Goal: Transaction & Acquisition: Purchase product/service

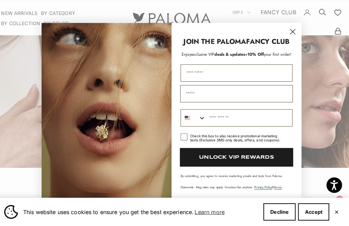
scroll to position [14, 6]
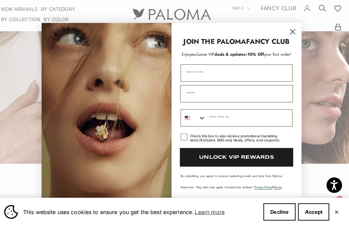
click at [211, 76] on input "First Name" at bounding box center [238, 75] width 110 height 17
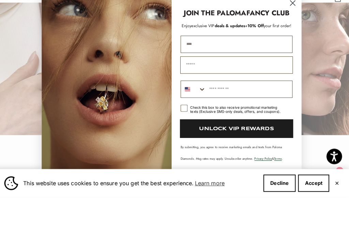
type input "****"
click at [223, 87] on input "Email" at bounding box center [238, 95] width 111 height 17
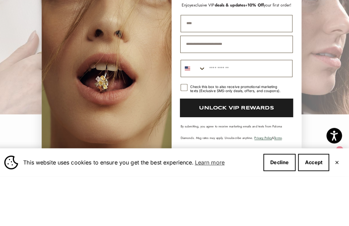
type input "**********"
click at [246, 112] on input "Phone Number" at bounding box center [250, 120] width 85 height 16
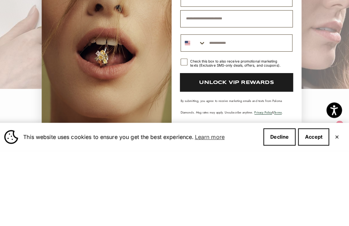
type input "**********"
click at [183, 135] on rect "POPUP Form" at bounding box center [186, 138] width 6 height 6
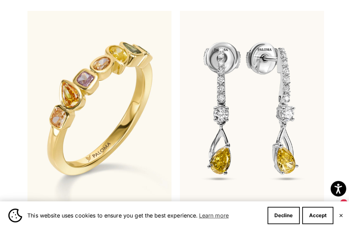
scroll to position [233, 0]
click at [118, 131] on img at bounding box center [100, 107] width 142 height 193
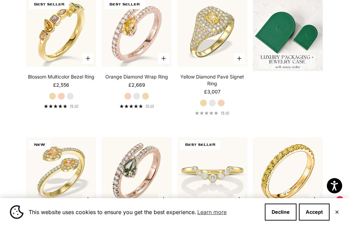
scroll to position [155, 0]
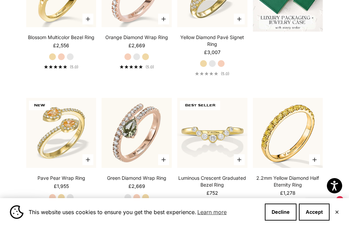
scroll to position [152, 0]
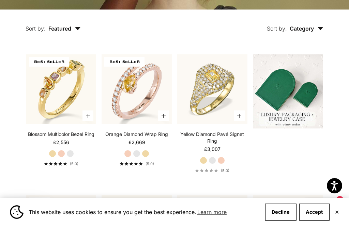
click at [142, 158] on label "Yellow Gold" at bounding box center [145, 153] width 7 height 7
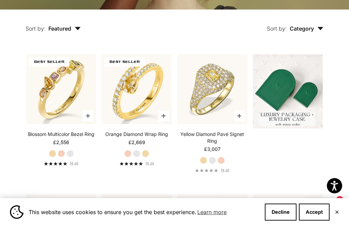
click at [137, 158] on label "White Gold" at bounding box center [136, 153] width 7 height 7
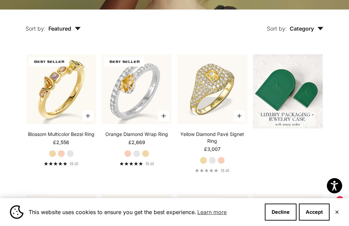
click at [149, 158] on label "Yellow Gold" at bounding box center [145, 153] width 7 height 7
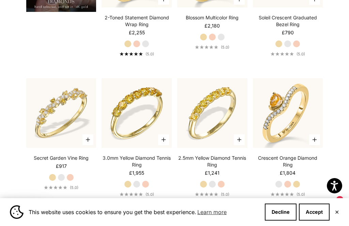
scroll to position [586, 0]
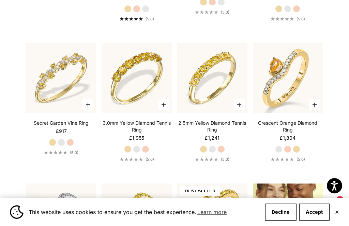
click at [213, 153] on label "White Gold" at bounding box center [211, 149] width 7 height 7
click at [222, 153] on label "Rose Gold" at bounding box center [220, 149] width 7 height 7
click at [204, 153] on label "Yellow Gold" at bounding box center [202, 149] width 7 height 7
click at [139, 153] on label "White Gold" at bounding box center [136, 149] width 7 height 7
click at [126, 153] on label "Yellow Gold" at bounding box center [127, 149] width 7 height 7
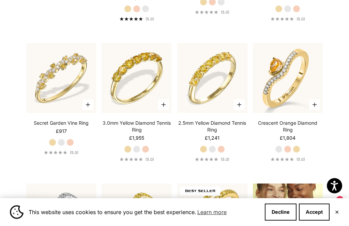
click at [149, 153] on label "Rose Gold" at bounding box center [145, 149] width 7 height 7
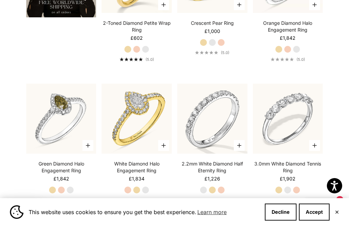
scroll to position [1145, 0]
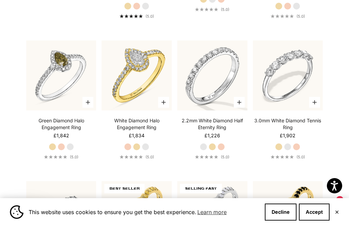
click at [280, 151] on label "Yellow Gold" at bounding box center [278, 146] width 7 height 7
click at [291, 151] on label "White Gold" at bounding box center [287, 146] width 7 height 7
click at [299, 151] on label "Rose Gold" at bounding box center [295, 146] width 7 height 7
click at [278, 151] on label "Yellow Gold" at bounding box center [278, 146] width 7 height 7
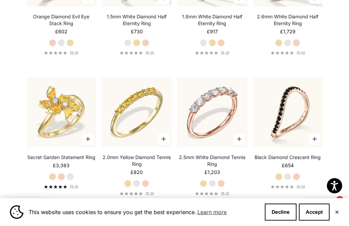
scroll to position [1814, 0]
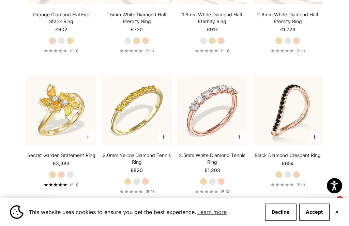
click at [218, 185] on label "Rose Gold" at bounding box center [220, 181] width 7 height 7
click at [215, 185] on label "White Gold" at bounding box center [211, 181] width 7 height 7
click at [206, 185] on fieldset "Yellow Gold White Gold Rose Gold" at bounding box center [211, 181] width 25 height 7
click at [205, 185] on label "Yellow Gold" at bounding box center [202, 181] width 7 height 7
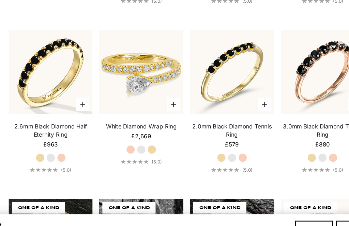
scroll to position [2136, 0]
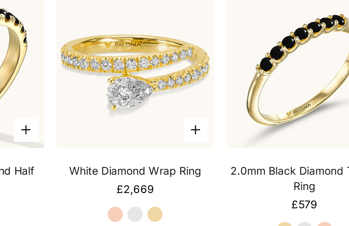
click at [161, 95] on icon "button" at bounding box center [163, 97] width 4 height 4
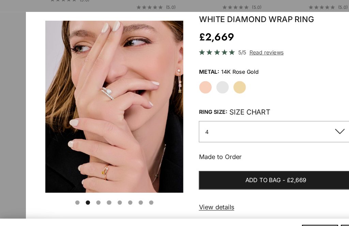
scroll to position [0, 129]
click at [195, 77] on label "White Gold" at bounding box center [195, 83] width 12 height 12
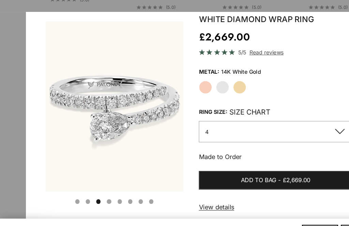
scroll to position [0, 258]
click at [212, 77] on label "Yellow Gold" at bounding box center [210, 83] width 12 height 12
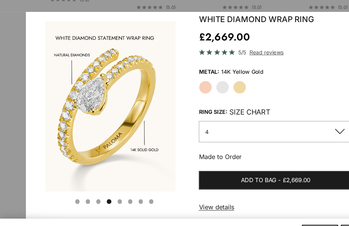
scroll to position [0, 387]
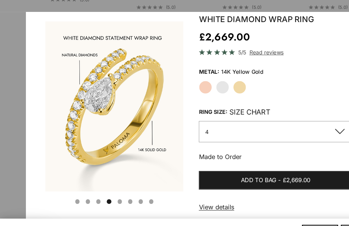
click at [199, 77] on label "White Gold" at bounding box center [195, 83] width 12 height 12
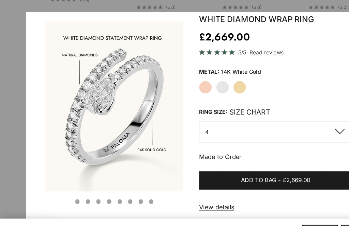
click at [183, 79] on label "Rose Gold" at bounding box center [180, 83] width 12 height 12
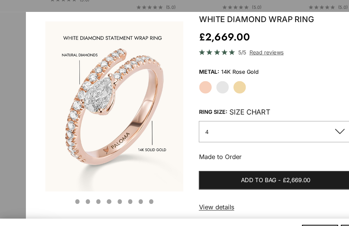
click at [209, 77] on label "Yellow Gold" at bounding box center [210, 83] width 12 height 12
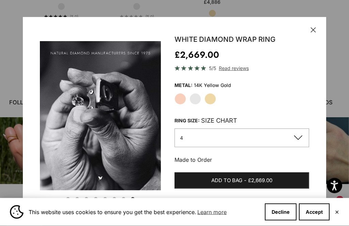
scroll to position [2542, 0]
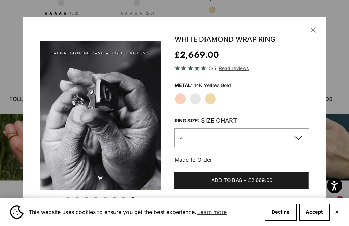
click at [311, 33] on icon "button" at bounding box center [312, 29] width 5 height 5
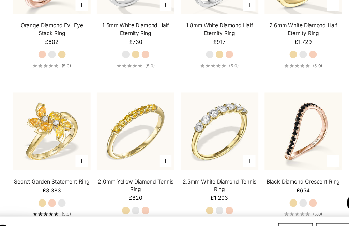
scroll to position [1804, 0]
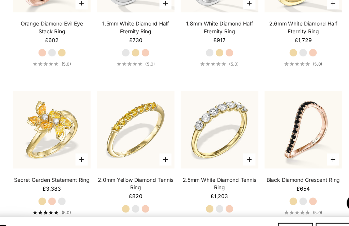
click at [222, 130] on img at bounding box center [212, 119] width 77 height 77
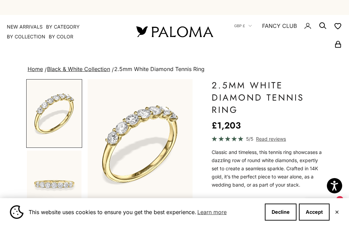
scroll to position [35, 0]
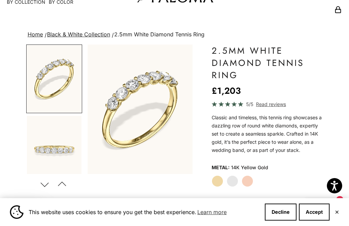
click at [67, 181] on button "Previous" at bounding box center [61, 185] width 15 height 16
click at [58, 156] on img "Go to item 6" at bounding box center [54, 149] width 54 height 67
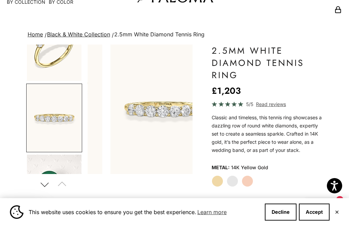
scroll to position [0, 113]
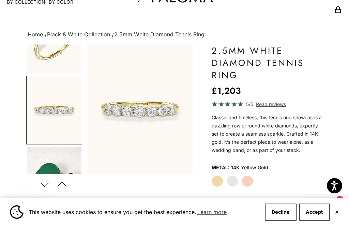
click at [60, 113] on img "Go to item 6" at bounding box center [54, 110] width 54 height 67
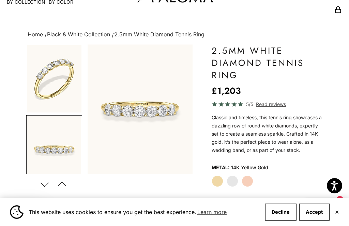
scroll to position [0, 0]
click at [60, 94] on img "Go to item 5" at bounding box center [54, 78] width 54 height 67
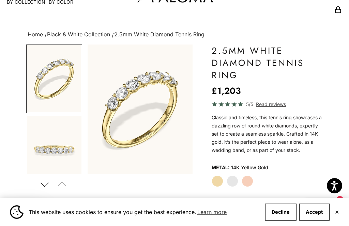
click at [68, 155] on img "Go to item 6" at bounding box center [54, 149] width 54 height 67
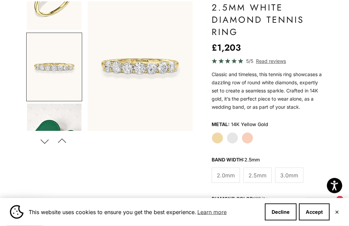
scroll to position [78, 0]
click at [290, 180] on span "3.0mm" at bounding box center [289, 176] width 18 height 9
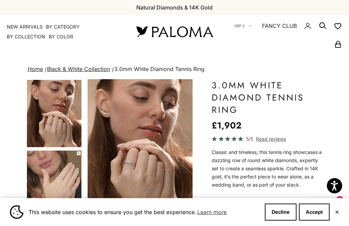
scroll to position [20, 0]
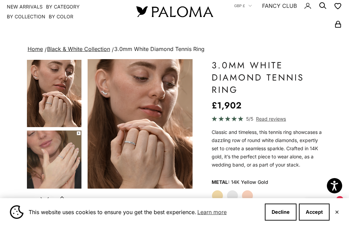
click at [63, 107] on img "Go to item 4" at bounding box center [54, 93] width 54 height 67
click at [61, 160] on img "Go to item 5" at bounding box center [54, 164] width 54 height 67
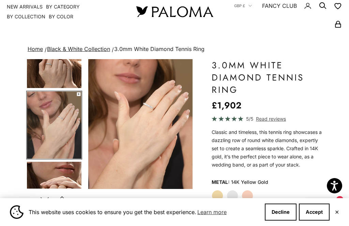
scroll to position [0, 113]
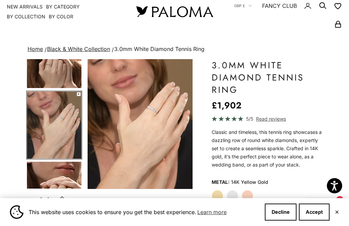
click at [67, 175] on img "Go to item 6" at bounding box center [54, 195] width 54 height 67
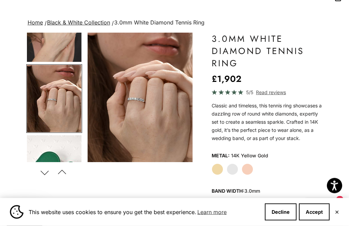
scroll to position [47, 0]
click at [232, 175] on label "White Gold" at bounding box center [232, 170] width 12 height 12
click at [222, 175] on label "Yellow Gold" at bounding box center [217, 170] width 12 height 12
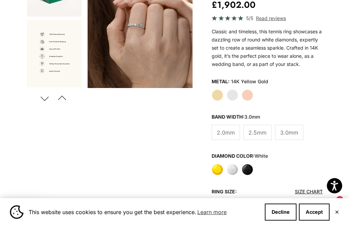
scroll to position [120, 0]
click at [220, 175] on label "Yellow" at bounding box center [217, 170] width 12 height 12
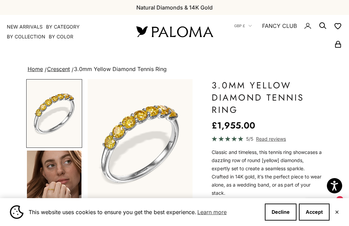
scroll to position [27, 0]
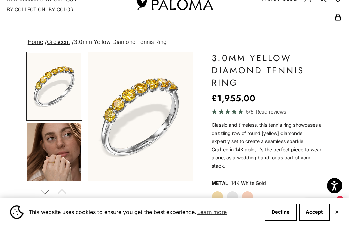
click at [219, 197] on label "Yellow Gold" at bounding box center [217, 197] width 12 height 12
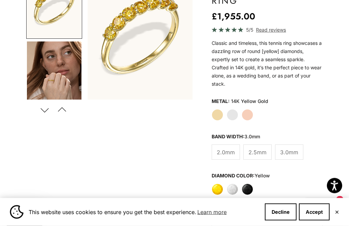
scroll to position [109, 0]
click at [234, 189] on label "White" at bounding box center [232, 190] width 12 height 12
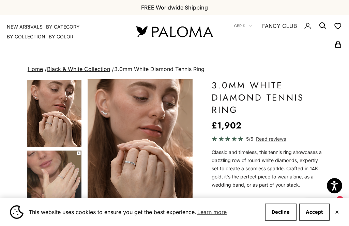
scroll to position [142, 0]
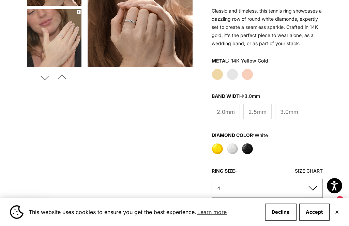
click at [218, 155] on label "Yellow" at bounding box center [217, 149] width 12 height 12
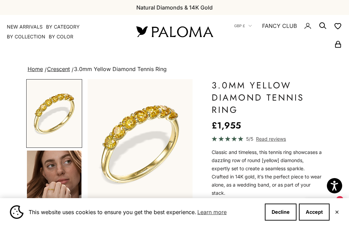
scroll to position [155, 0]
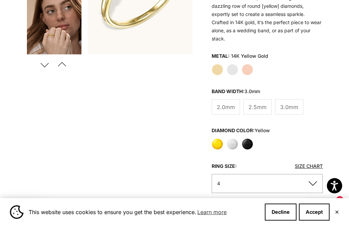
click at [235, 143] on label "White" at bounding box center [232, 145] width 12 height 12
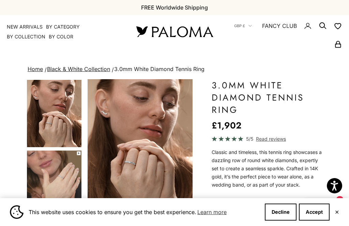
scroll to position [37, 0]
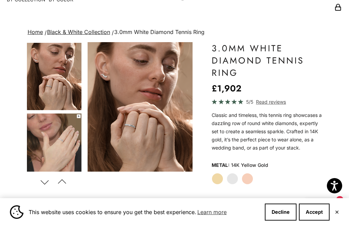
click at [316, 221] on button "Accept" at bounding box center [314, 212] width 31 height 17
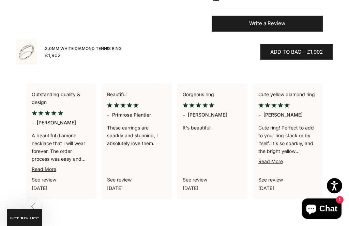
scroll to position [649, 0]
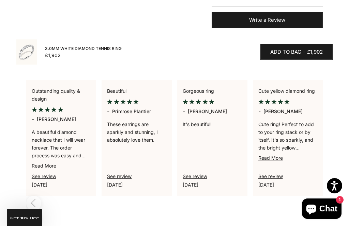
click at [274, 155] on link "Read More" at bounding box center [270, 158] width 25 height 6
click at [277, 155] on link "Read More" at bounding box center [270, 158] width 25 height 6
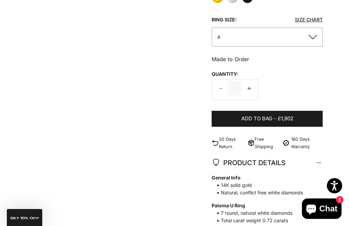
scroll to position [0, 0]
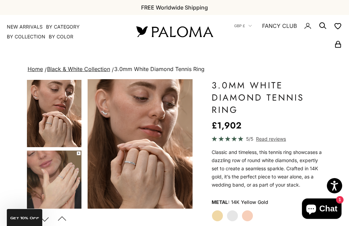
click at [61, 38] on summary "By Color" at bounding box center [61, 36] width 25 height 7
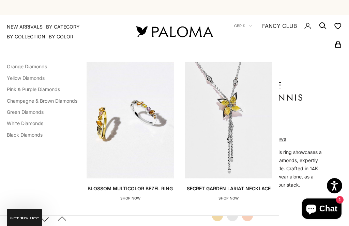
click at [37, 68] on link "Orange Diamonds" at bounding box center [27, 67] width 40 height 6
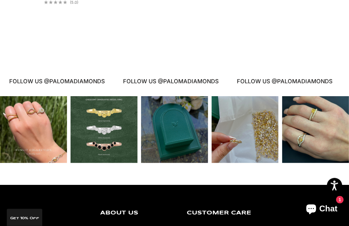
scroll to position [1574, 0]
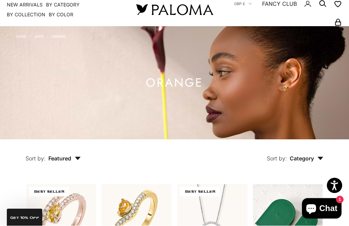
scroll to position [22, 0]
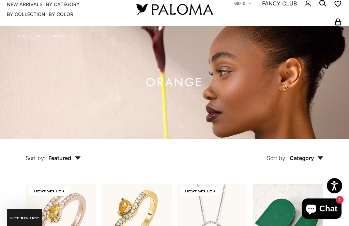
click at [71, 12] on summary "By Color" at bounding box center [61, 14] width 25 height 7
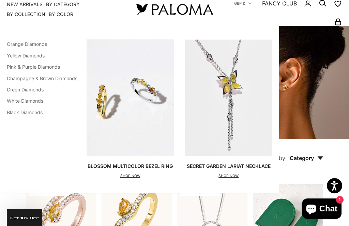
click at [54, 65] on link "Pink & Purple Diamonds" at bounding box center [33, 67] width 53 height 6
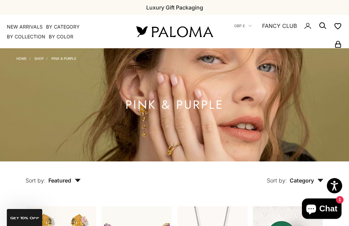
click at [65, 36] on summary "By Color" at bounding box center [61, 36] width 25 height 7
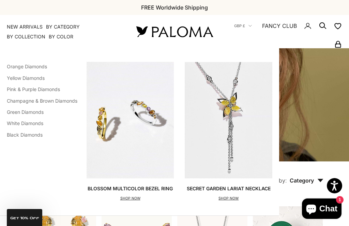
click at [62, 102] on link "Champagne & Brown Diamonds" at bounding box center [42, 101] width 70 height 6
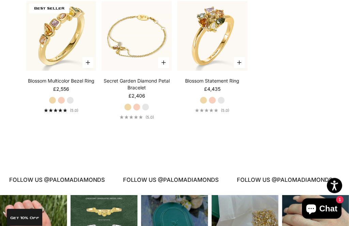
scroll to position [-11, 0]
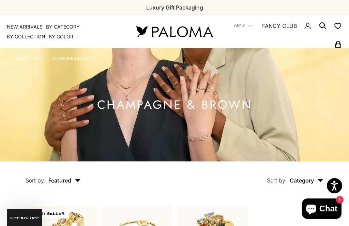
click at [71, 36] on summary "By Color" at bounding box center [61, 36] width 25 height 7
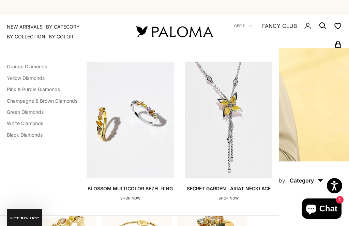
click at [43, 111] on link "Green Diamonds" at bounding box center [25, 112] width 37 height 6
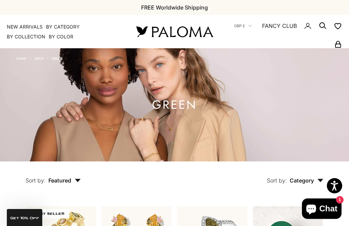
click at [64, 38] on summary "By Color" at bounding box center [61, 36] width 25 height 7
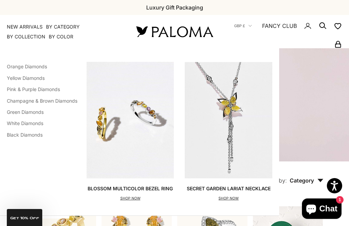
click at [38, 125] on link "White Diamonds" at bounding box center [25, 123] width 36 height 6
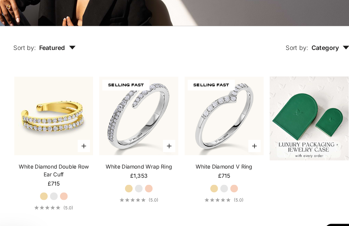
scroll to position [132, 0]
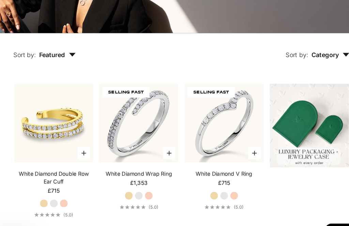
click at [52, 125] on img at bounding box center [61, 109] width 77 height 77
